Goal: Task Accomplishment & Management: Manage account settings

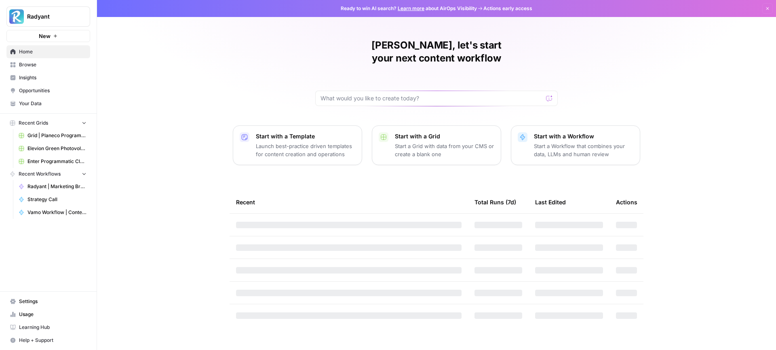
click at [33, 296] on link "Settings" at bounding box center [48, 301] width 84 height 13
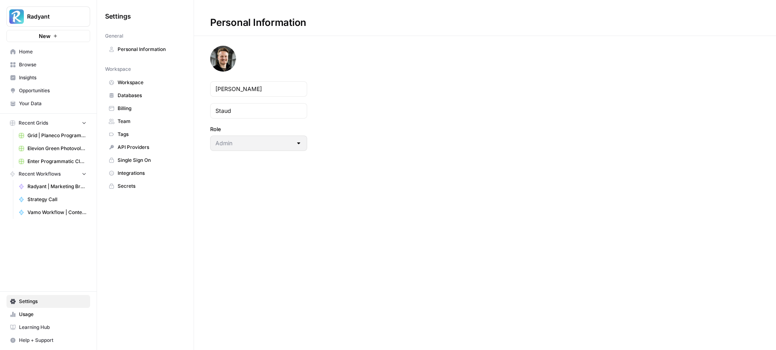
click at [137, 82] on span "Workspace" at bounding box center [150, 82] width 64 height 7
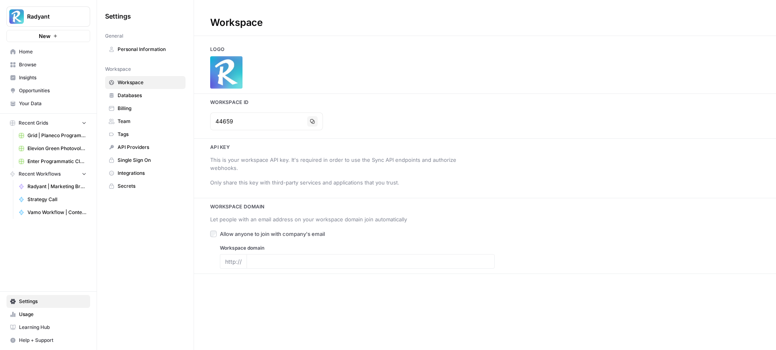
type input "radyant.io"
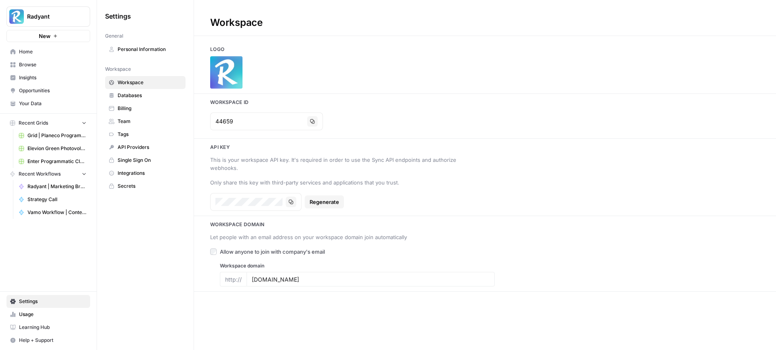
click at [143, 119] on span "Team" at bounding box center [150, 121] width 64 height 7
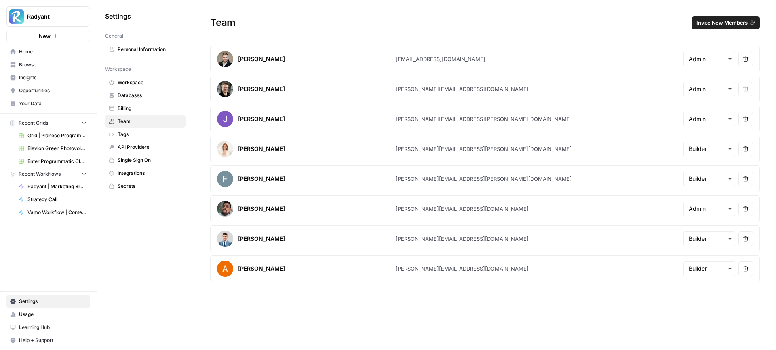
click at [721, 25] on span "Invite New Members" at bounding box center [721, 23] width 51 height 8
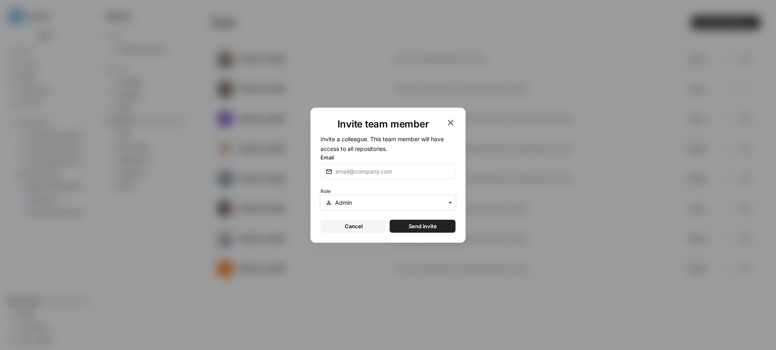
click at [395, 204] on input "text" at bounding box center [392, 202] width 115 height 8
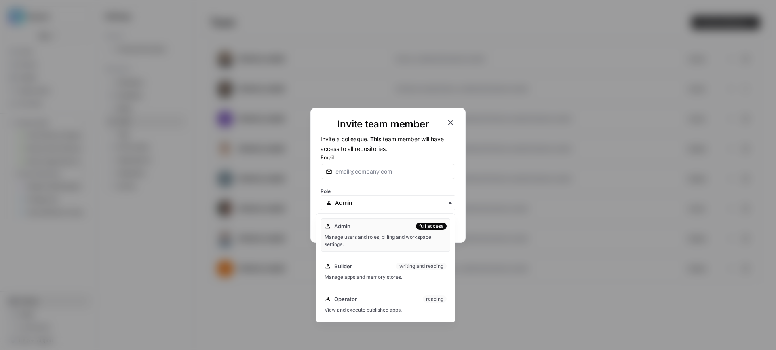
click at [395, 186] on div "Role" at bounding box center [388, 198] width 135 height 24
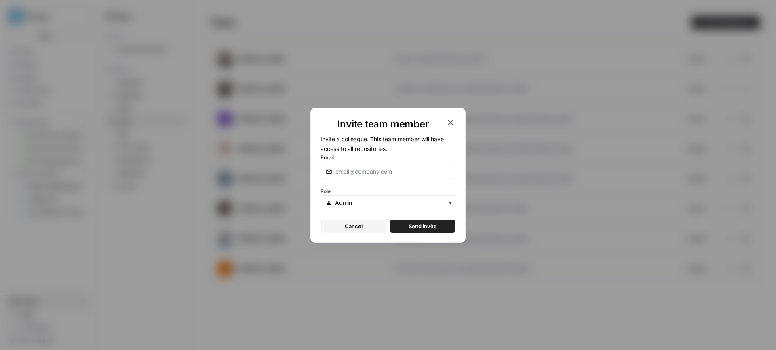
click at [446, 127] on div "Invite team member" at bounding box center [388, 124] width 135 height 13
click at [449, 121] on icon "button" at bounding box center [451, 123] width 10 height 10
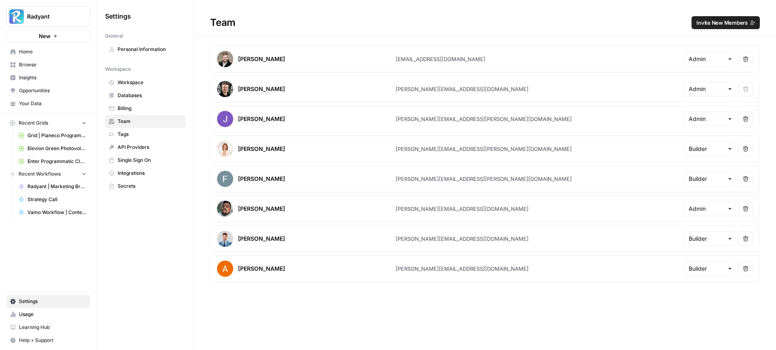
click at [48, 92] on span "Opportunities" at bounding box center [53, 90] width 68 height 7
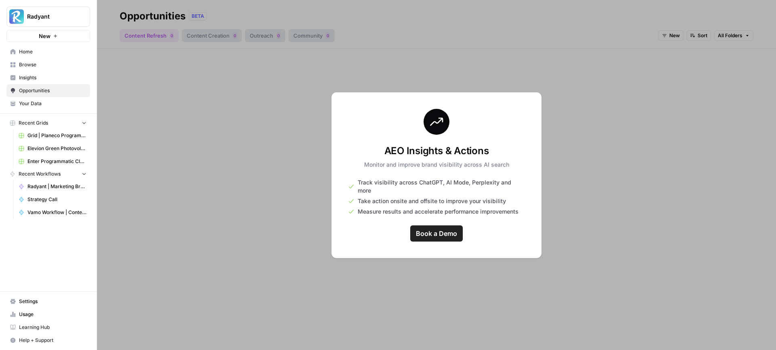
click at [258, 120] on div at bounding box center [436, 175] width 679 height 350
click at [47, 51] on span "Home" at bounding box center [53, 51] width 68 height 7
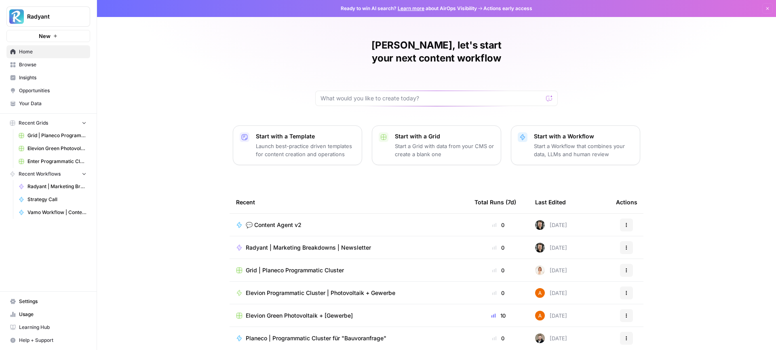
click at [34, 63] on span "Browse" at bounding box center [53, 64] width 68 height 7
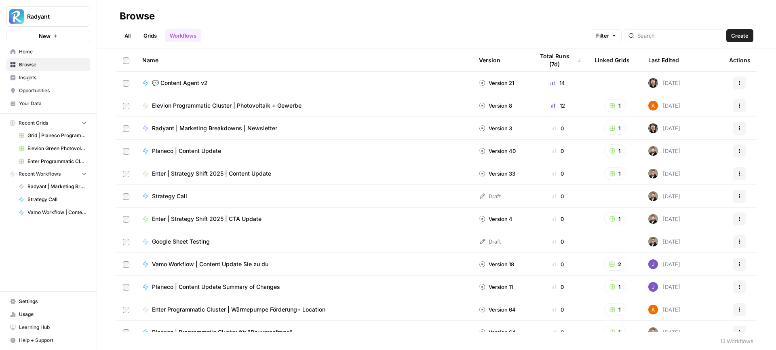
click at [125, 38] on link "All" at bounding box center [128, 35] width 16 height 13
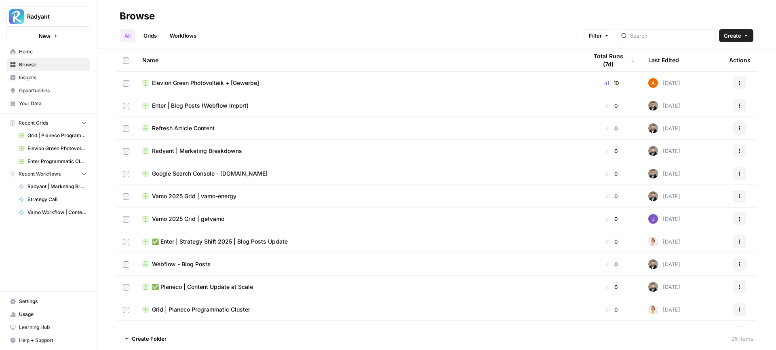
click at [56, 80] on span "Insights" at bounding box center [53, 77] width 68 height 7
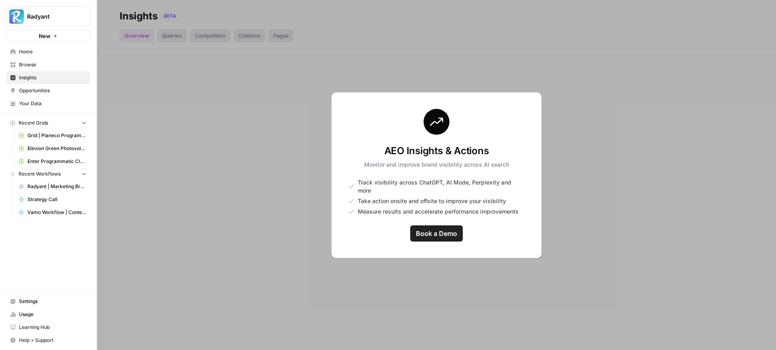
click at [56, 106] on span "Your Data" at bounding box center [53, 103] width 68 height 7
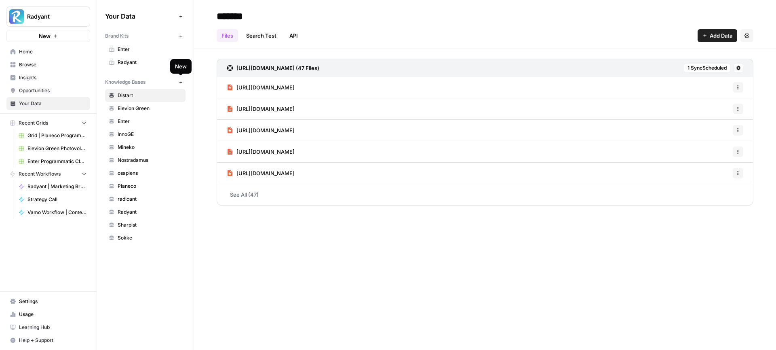
click at [153, 107] on span "Elevion Green" at bounding box center [150, 108] width 64 height 7
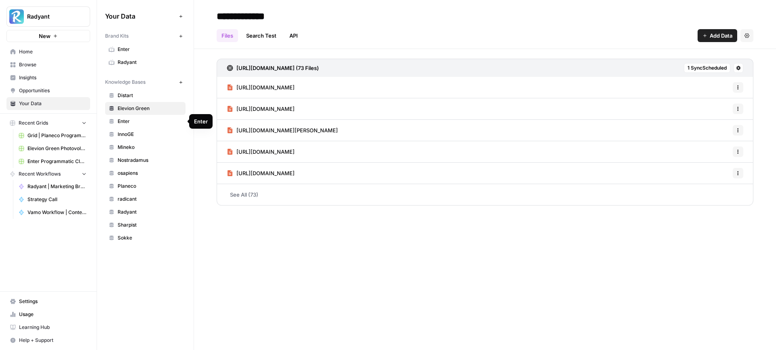
click at [146, 116] on link "Enter" at bounding box center [145, 121] width 80 height 13
click at [148, 97] on span "Distart" at bounding box center [150, 95] width 64 height 7
click at [45, 303] on span "Settings" at bounding box center [53, 301] width 68 height 7
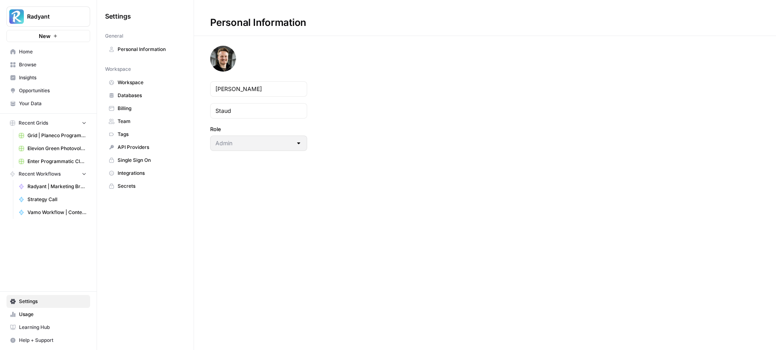
click at [139, 119] on span "Team" at bounding box center [150, 121] width 64 height 7
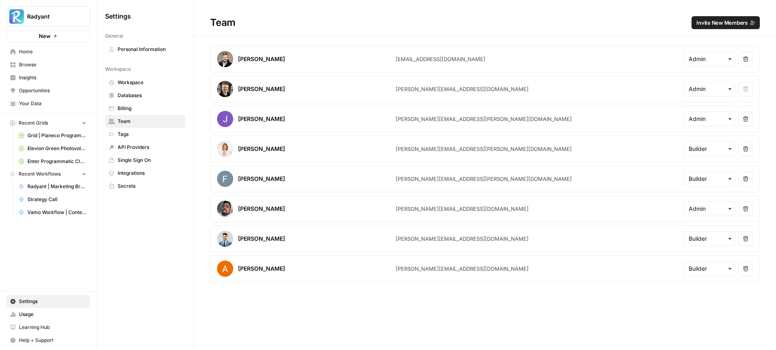
click at [156, 105] on span "Billing" at bounding box center [150, 108] width 64 height 7
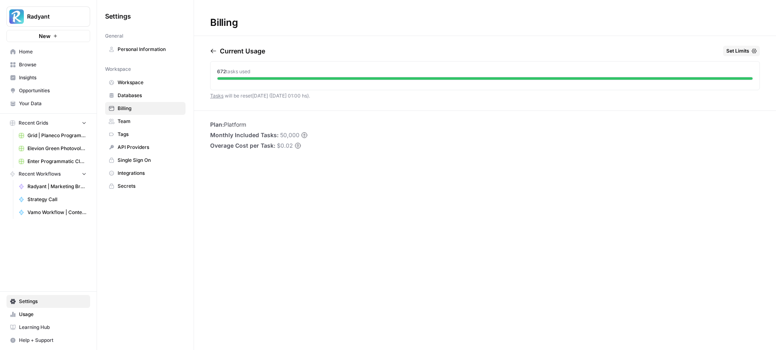
click at [151, 119] on span "Team" at bounding box center [150, 121] width 64 height 7
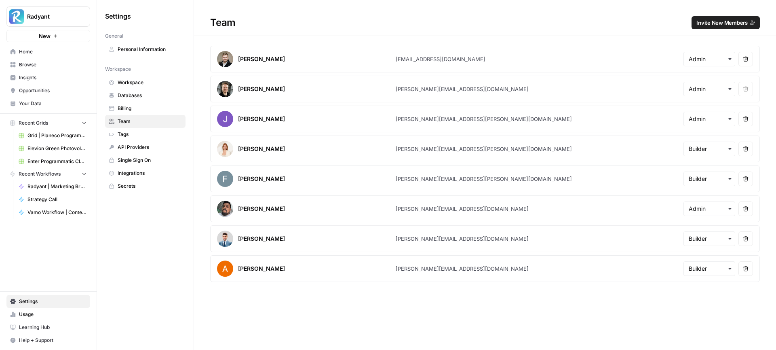
click at [720, 27] on button "Invite New Members" at bounding box center [726, 22] width 68 height 13
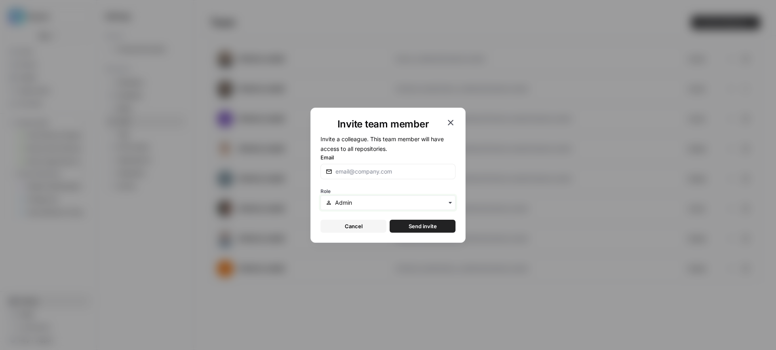
click at [377, 201] on input "text" at bounding box center [392, 202] width 115 height 8
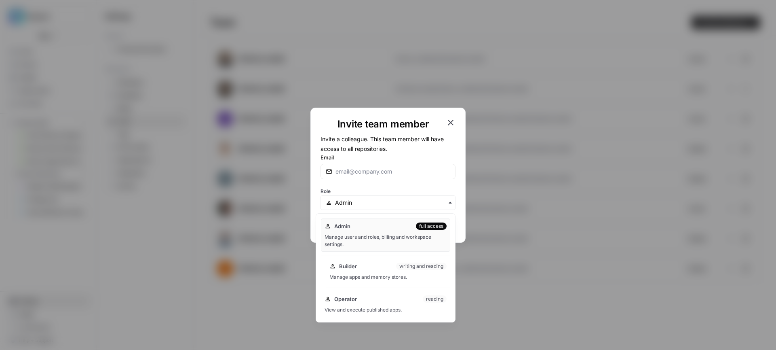
click at [425, 266] on div "writing and reading" at bounding box center [421, 265] width 51 height 7
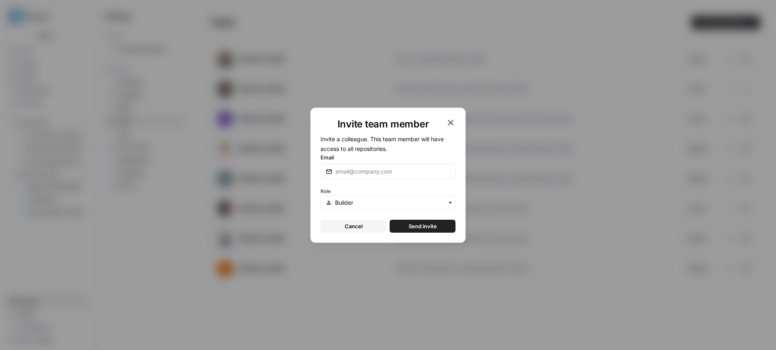
click at [451, 122] on icon "button" at bounding box center [451, 123] width 6 height 6
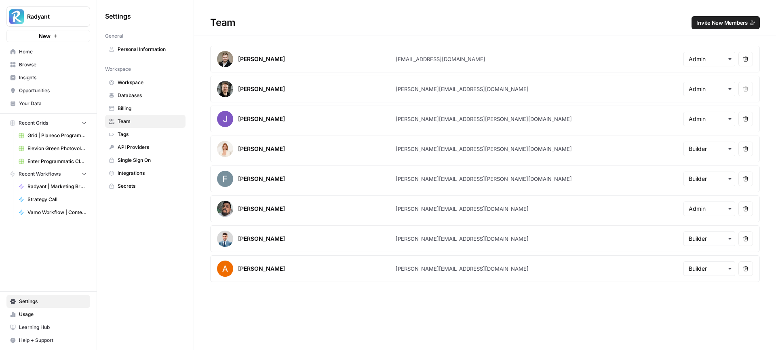
click at [142, 106] on span "Billing" at bounding box center [150, 108] width 64 height 7
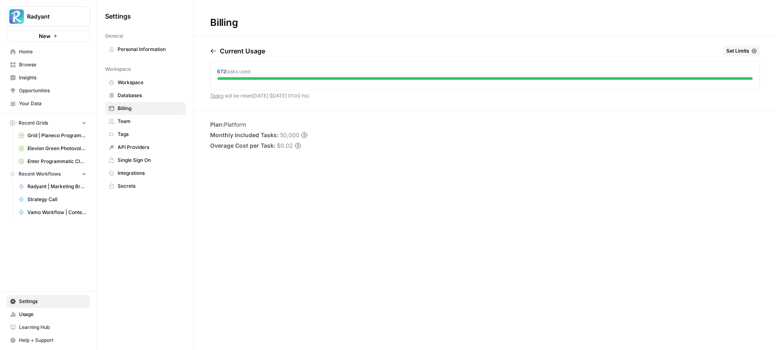
click at [215, 52] on icon "button" at bounding box center [213, 51] width 6 height 6
click at [252, 53] on icon "button" at bounding box center [248, 51] width 6 height 6
click at [738, 49] on span "Set Limits" at bounding box center [737, 50] width 23 height 7
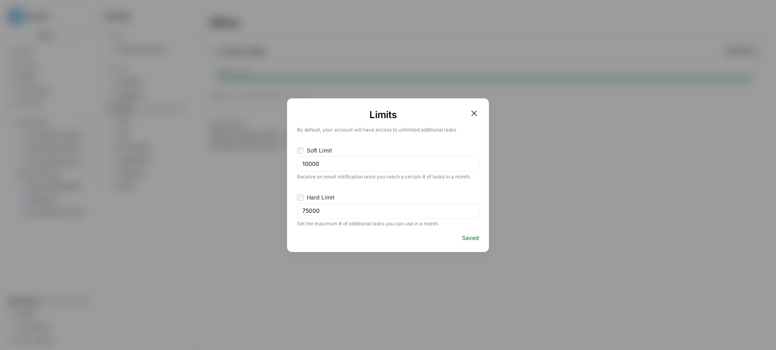
click at [472, 112] on icon "button" at bounding box center [474, 113] width 10 height 10
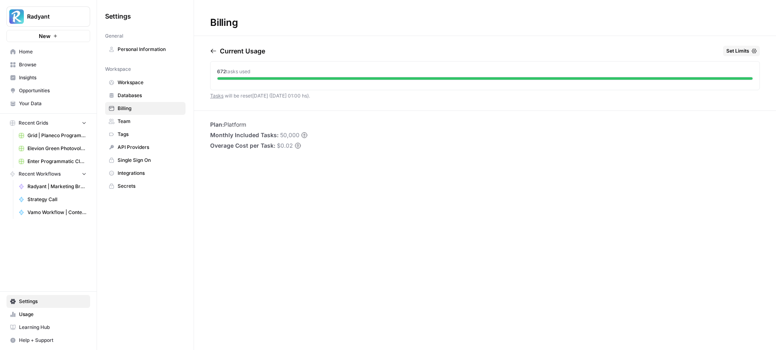
click at [33, 101] on span "Your Data" at bounding box center [53, 103] width 68 height 7
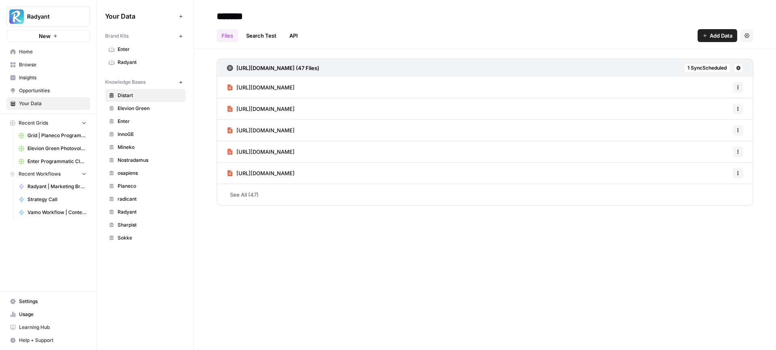
click at [42, 305] on link "Settings" at bounding box center [48, 301] width 84 height 13
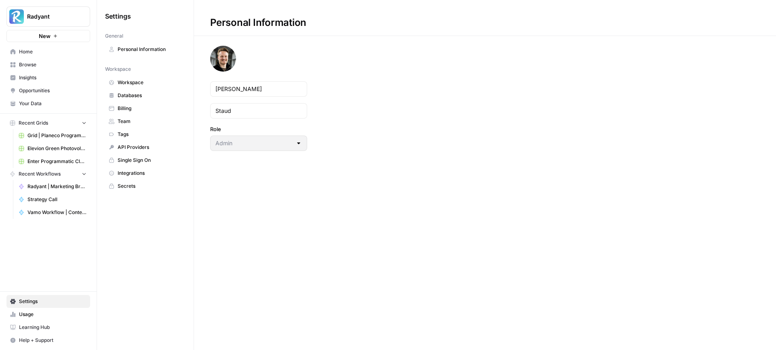
click at [129, 120] on span "Team" at bounding box center [150, 121] width 64 height 7
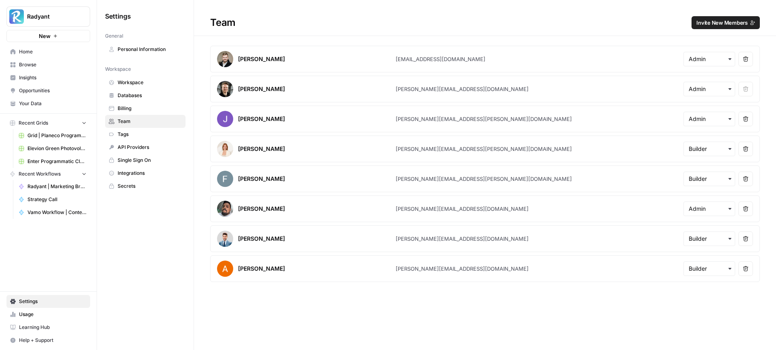
click at [722, 23] on span "Invite New Members" at bounding box center [721, 23] width 51 height 8
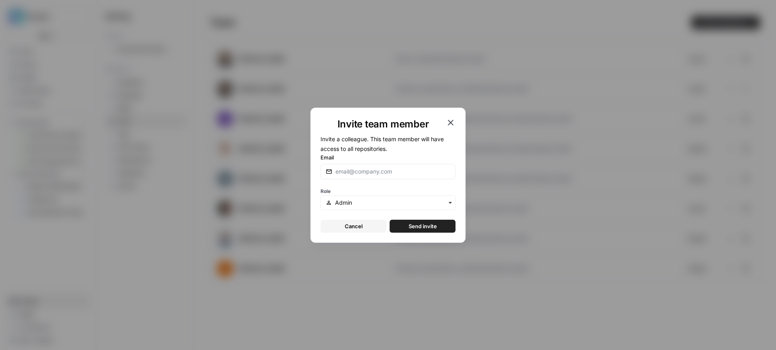
click at [454, 123] on icon "button" at bounding box center [451, 123] width 10 height 10
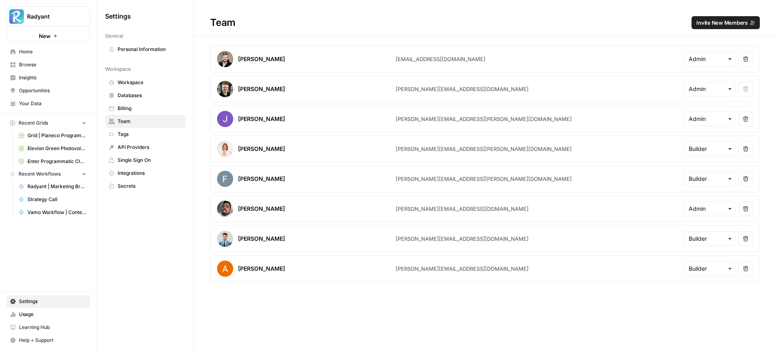
click at [724, 25] on span "Invite New Members" at bounding box center [721, 23] width 51 height 8
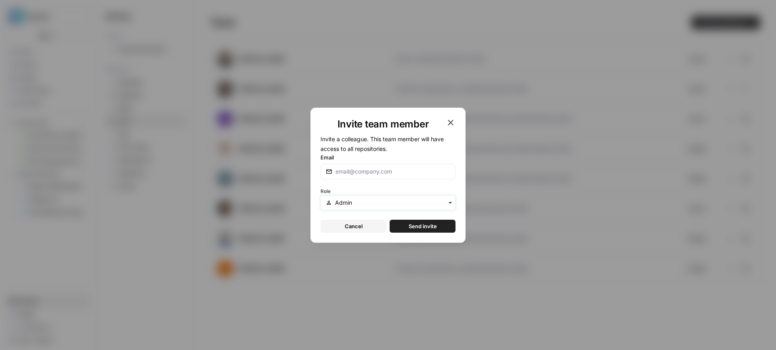
click at [357, 203] on input "text" at bounding box center [392, 202] width 115 height 8
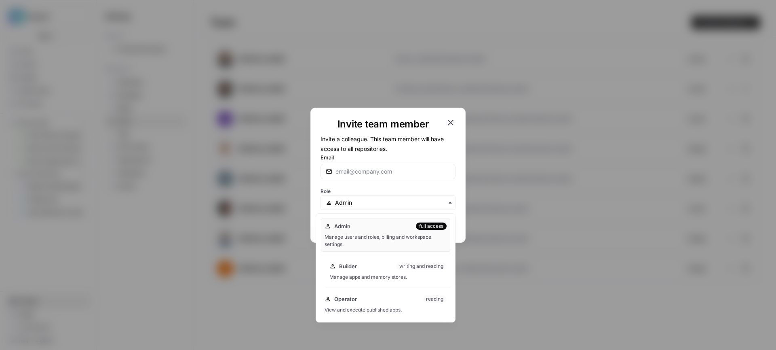
click at [359, 270] on div "Builder writing and reading Manage apps and memory stores." at bounding box center [388, 271] width 125 height 26
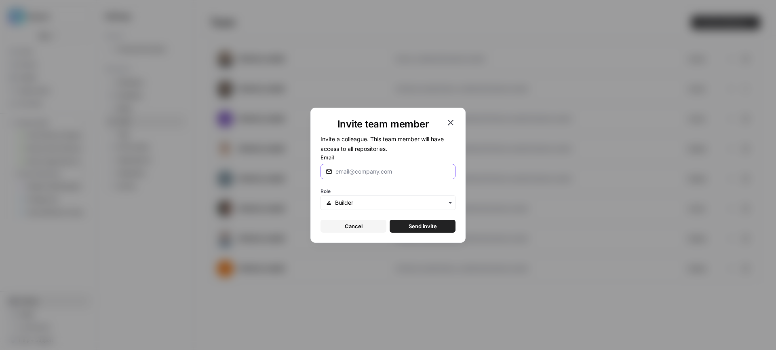
click at [354, 172] on input "Email" at bounding box center [393, 171] width 115 height 8
type input "accounts@radyant.io"
click at [432, 225] on span "Send invite" at bounding box center [423, 226] width 28 height 8
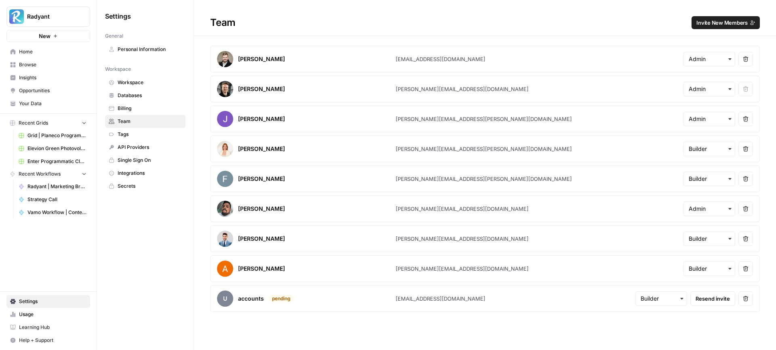
click at [158, 46] on span "Personal Information" at bounding box center [150, 49] width 64 height 7
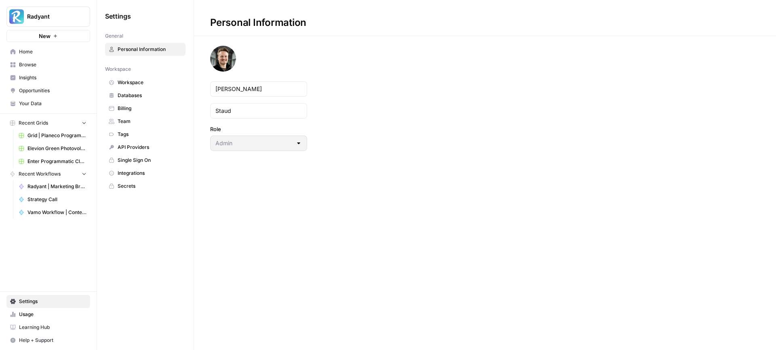
click at [131, 82] on span "Workspace" at bounding box center [150, 82] width 64 height 7
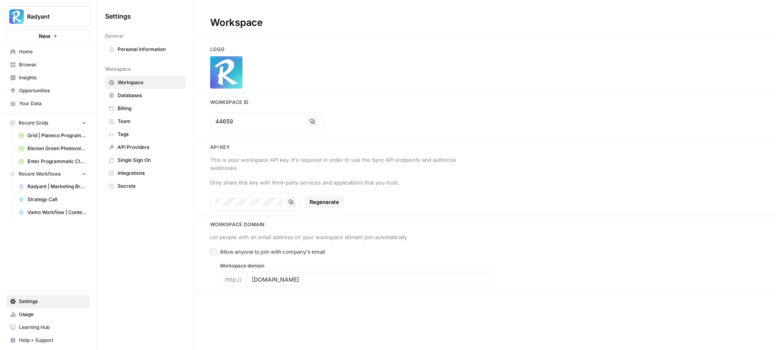
click at [147, 94] on span "Databases" at bounding box center [150, 95] width 64 height 7
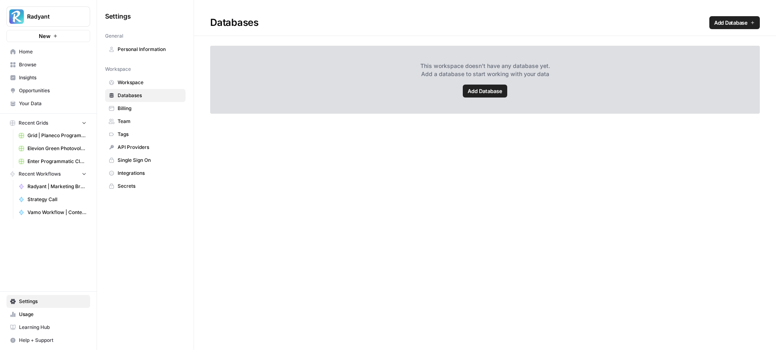
click at [139, 106] on span "Billing" at bounding box center [150, 108] width 64 height 7
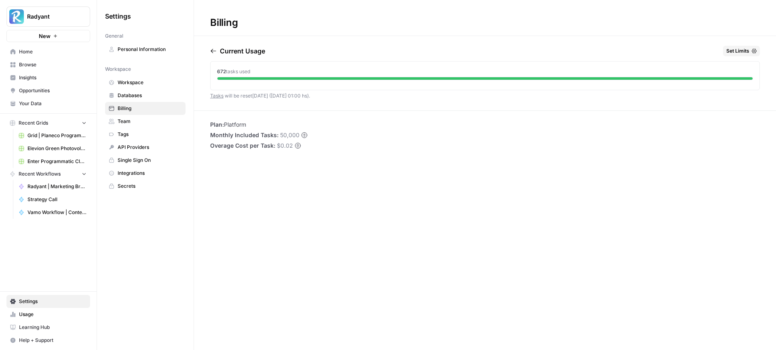
click at [45, 106] on span "Your Data" at bounding box center [53, 103] width 68 height 7
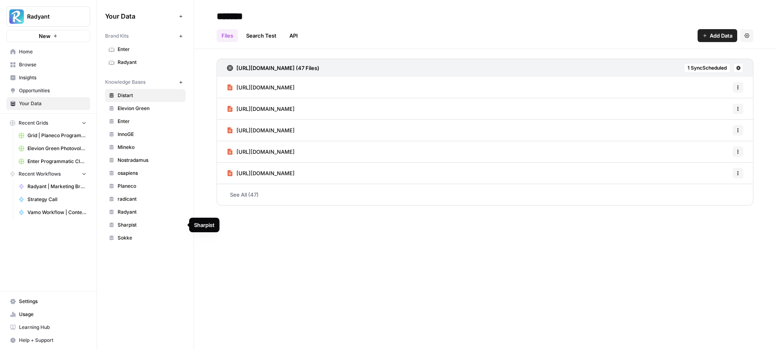
click at [141, 230] on link "Sharpist" at bounding box center [145, 224] width 80 height 13
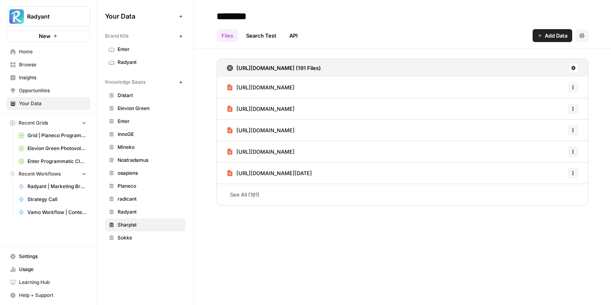
click at [180, 82] on icon "button" at bounding box center [181, 82] width 4 height 4
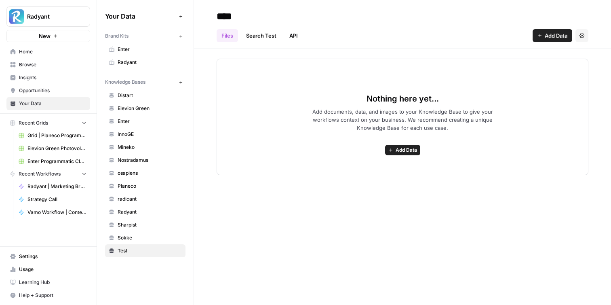
click at [547, 34] on span "Add Data" at bounding box center [556, 36] width 23 height 8
type input "****"
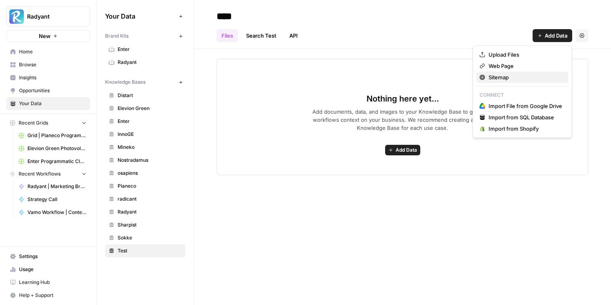
click at [521, 78] on span "Sitemap" at bounding box center [526, 77] width 74 height 8
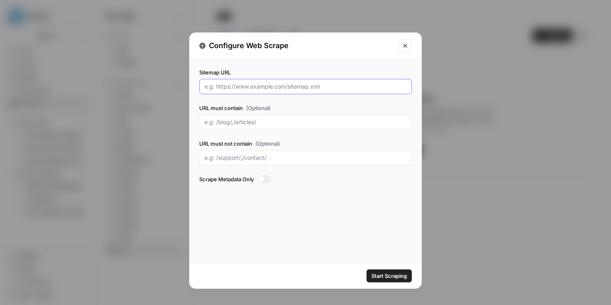
click at [300, 85] on input "Sitemap URL" at bounding box center [306, 86] width 202 height 8
paste input "[URL][DOMAIN_NAME]"
type input "[URL][DOMAIN_NAME]"
click at [264, 181] on div at bounding box center [261, 179] width 6 height 6
click at [264, 180] on div at bounding box center [264, 179] width 15 height 8
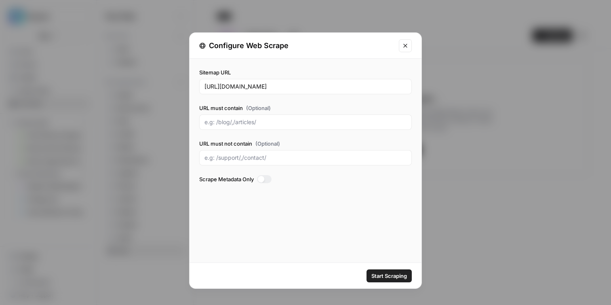
click at [389, 275] on span "Start Scraping" at bounding box center [389, 276] width 36 height 8
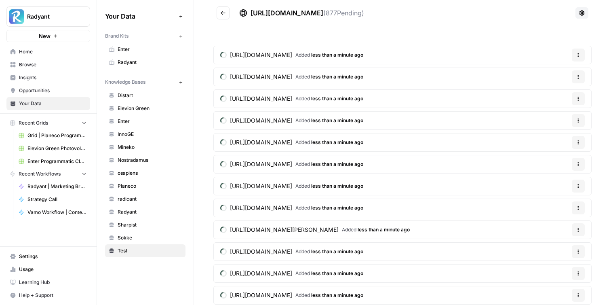
click at [136, 234] on span "Sokke" at bounding box center [150, 237] width 64 height 7
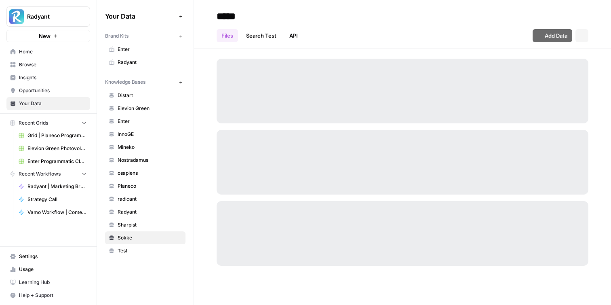
click at [129, 249] on span "Test" at bounding box center [150, 250] width 64 height 7
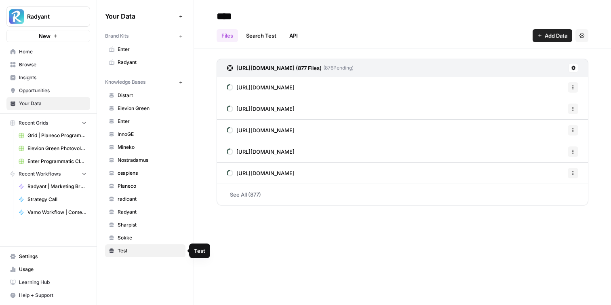
click at [150, 237] on span "Sokke" at bounding box center [150, 237] width 64 height 7
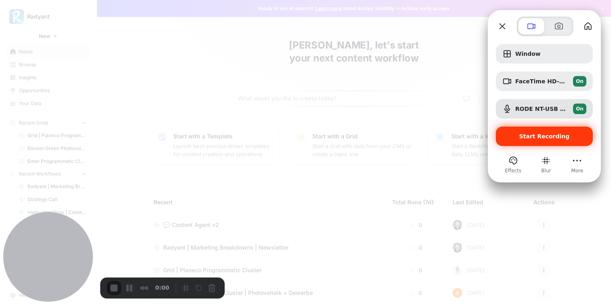
click at [546, 137] on span "Start Recording" at bounding box center [544, 136] width 51 height 6
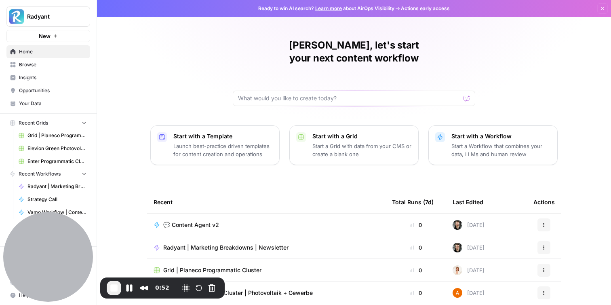
click at [39, 104] on span "Your Data" at bounding box center [53, 103] width 68 height 7
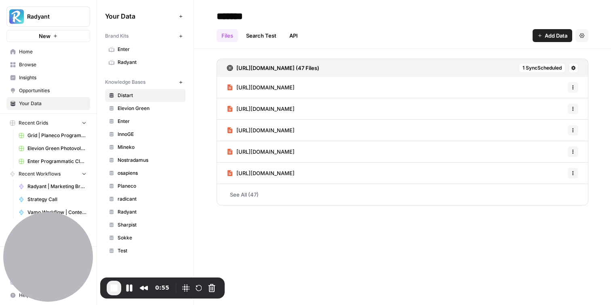
click at [180, 84] on button "New" at bounding box center [181, 82] width 10 height 10
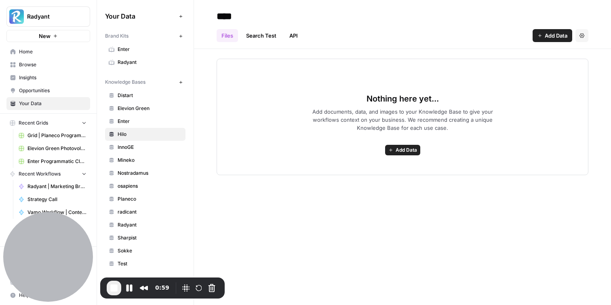
type input "****"
click at [402, 52] on div "Nothing here yet... Add documents, data, and images to your Knowledge Base to g…" at bounding box center [402, 112] width 417 height 126
click at [544, 36] on button "Add Data" at bounding box center [553, 35] width 40 height 13
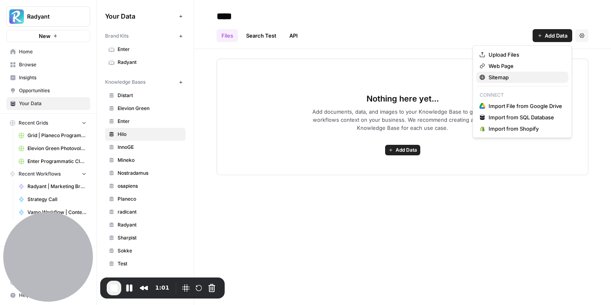
click at [509, 76] on span "Sitemap" at bounding box center [526, 77] width 74 height 8
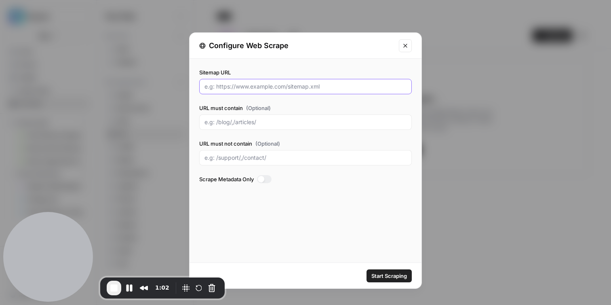
click at [253, 89] on input "Sitemap URL" at bounding box center [306, 86] width 202 height 8
paste input "[URL][DOMAIN_NAME]"
type input "[URL][DOMAIN_NAME]"
click at [261, 70] on label "Sitemap URL" at bounding box center [305, 72] width 213 height 8
click at [261, 82] on input "[URL][DOMAIN_NAME]" at bounding box center [306, 86] width 202 height 8
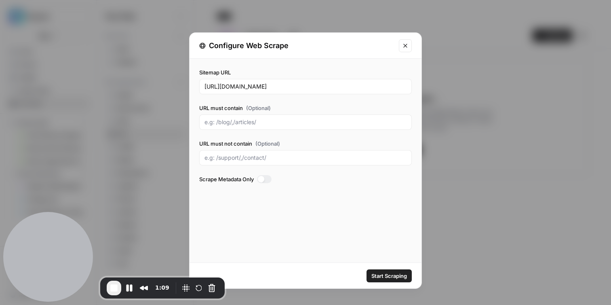
click at [388, 276] on span "Start Scraping" at bounding box center [389, 276] width 36 height 8
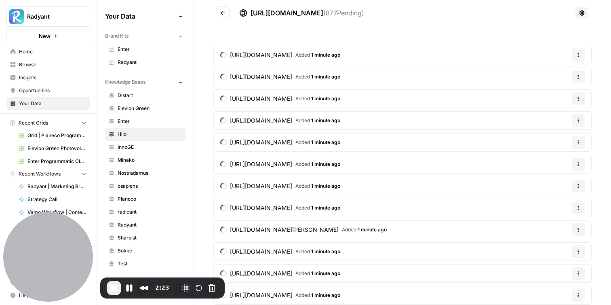
click at [110, 288] on span "End Recording" at bounding box center [114, 288] width 10 height 10
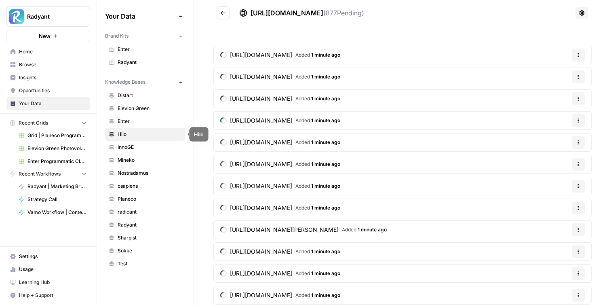
click at [143, 126] on link "Enter" at bounding box center [145, 121] width 80 height 13
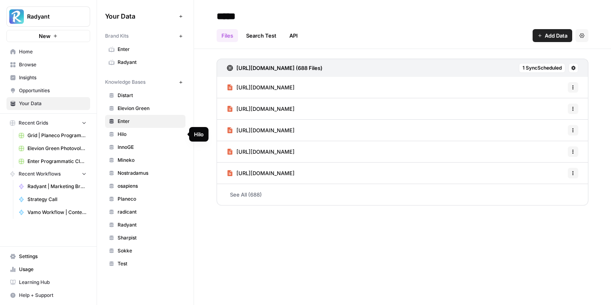
click at [137, 134] on span "Hilo" at bounding box center [150, 134] width 64 height 7
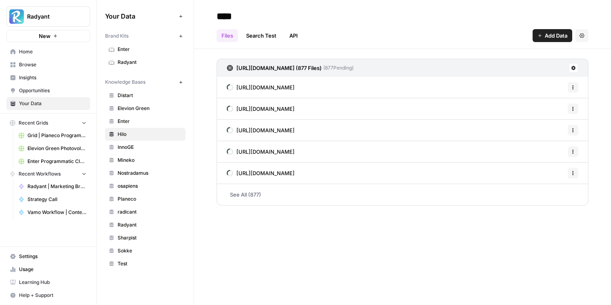
click at [136, 261] on span "Test" at bounding box center [150, 263] width 64 height 7
click at [580, 38] on icon "button" at bounding box center [582, 35] width 5 height 5
click at [553, 51] on span "Delete Knowledge Base" at bounding box center [549, 55] width 60 height 8
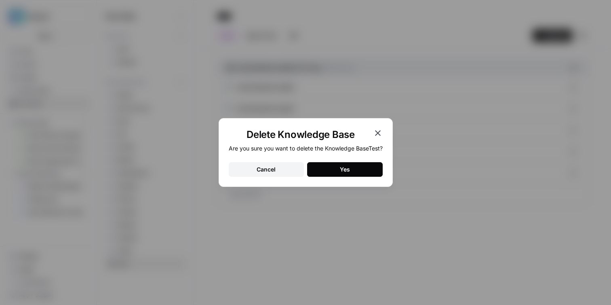
click at [344, 168] on div "Yes" at bounding box center [345, 169] width 10 height 8
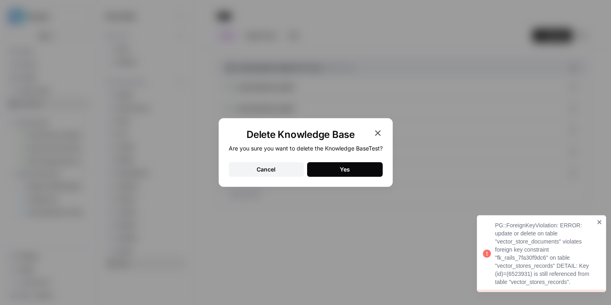
click at [383, 133] on icon "button" at bounding box center [378, 133] width 10 height 10
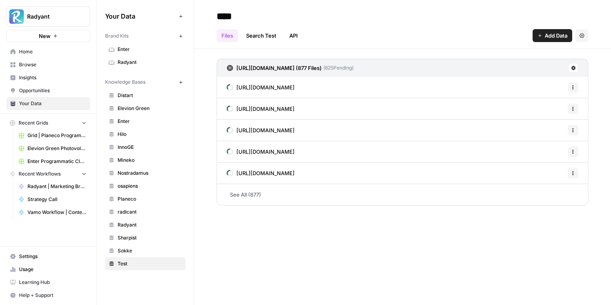
click at [146, 128] on link "Hilo" at bounding box center [145, 134] width 80 height 13
click at [139, 197] on span "Planeco" at bounding box center [150, 198] width 64 height 7
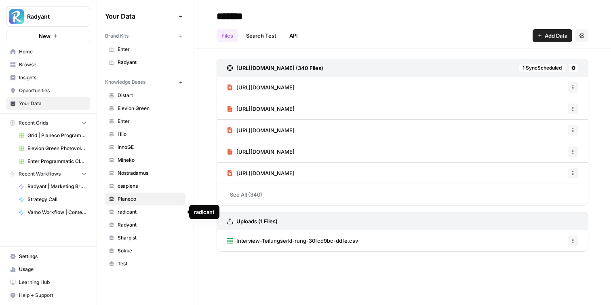
click at [131, 221] on span "Radyant" at bounding box center [150, 224] width 64 height 7
